Goal: Transaction & Acquisition: Purchase product/service

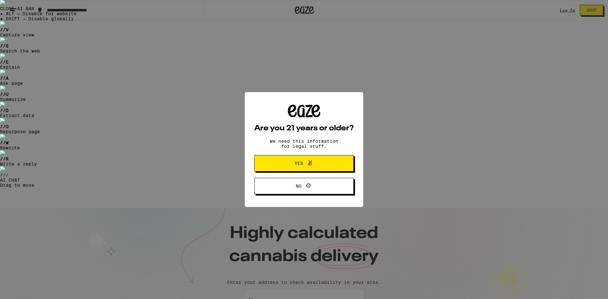
click at [300, 164] on span "Yes" at bounding box center [298, 163] width 9 height 4
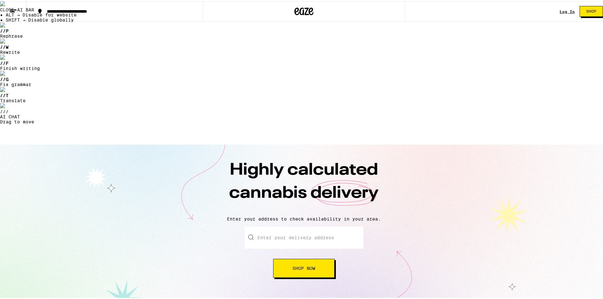
click at [301, 225] on input "Enter your delivery address" at bounding box center [304, 236] width 119 height 22
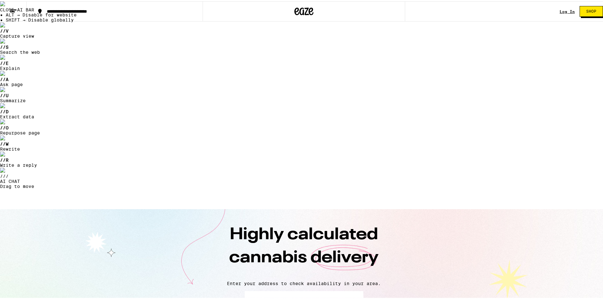
type input "[GEOGRAPHIC_DATA]"
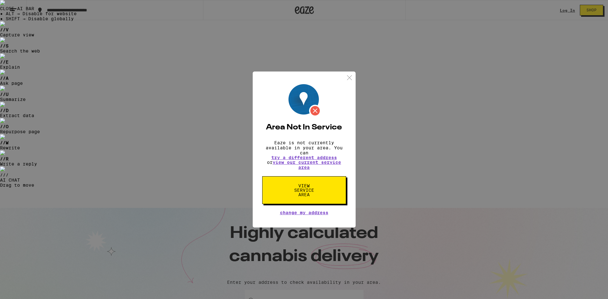
click at [348, 75] on img at bounding box center [349, 78] width 8 height 8
